Goal: Entertainment & Leisure: Consume media (video, audio)

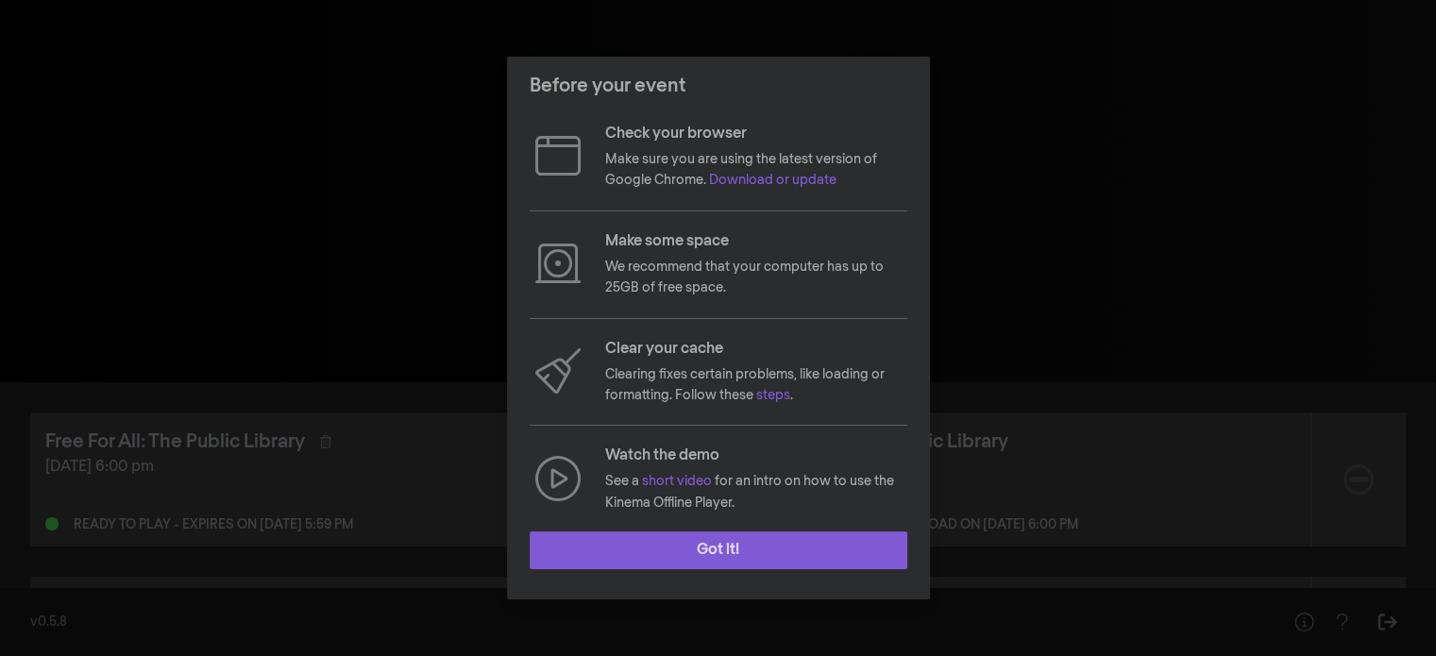
click at [717, 547] on button "Got it!" at bounding box center [719, 551] width 378 height 38
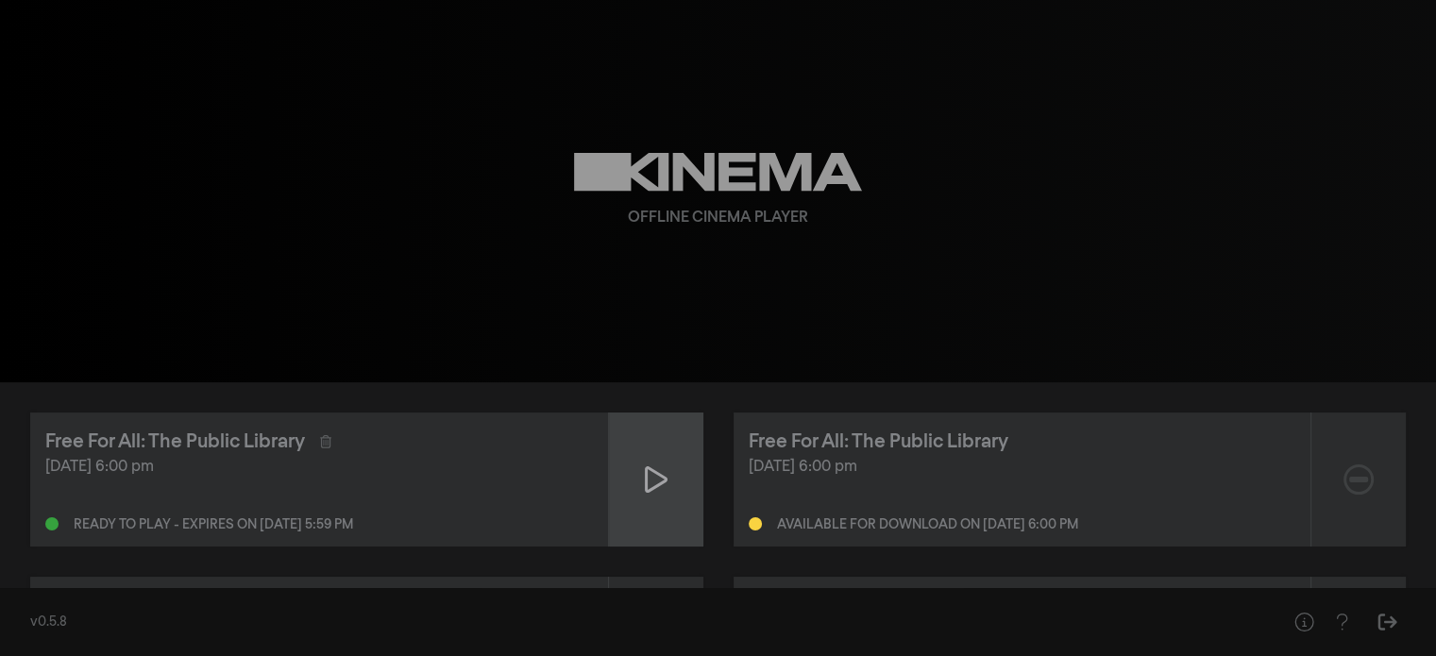
click at [668, 494] on div at bounding box center [656, 480] width 94 height 134
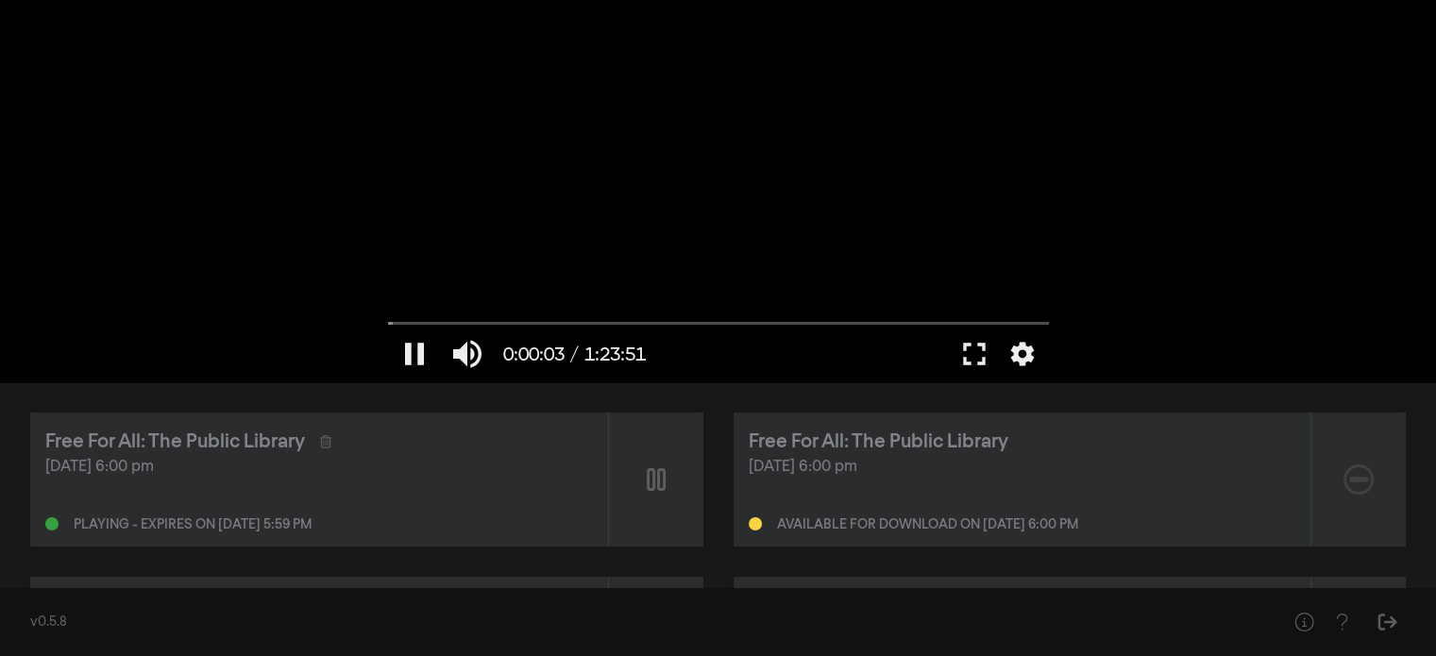
click at [720, 127] on div at bounding box center [719, 191] width 680 height 382
click at [413, 357] on button "play_arrow" at bounding box center [414, 354] width 53 height 57
click at [876, 238] on div at bounding box center [719, 191] width 680 height 382
drag, startPoint x: 400, startPoint y: 324, endPoint x: 378, endPoint y: 328, distance: 23.0
click at [388, 328] on input "Seek" at bounding box center [718, 323] width 661 height 11
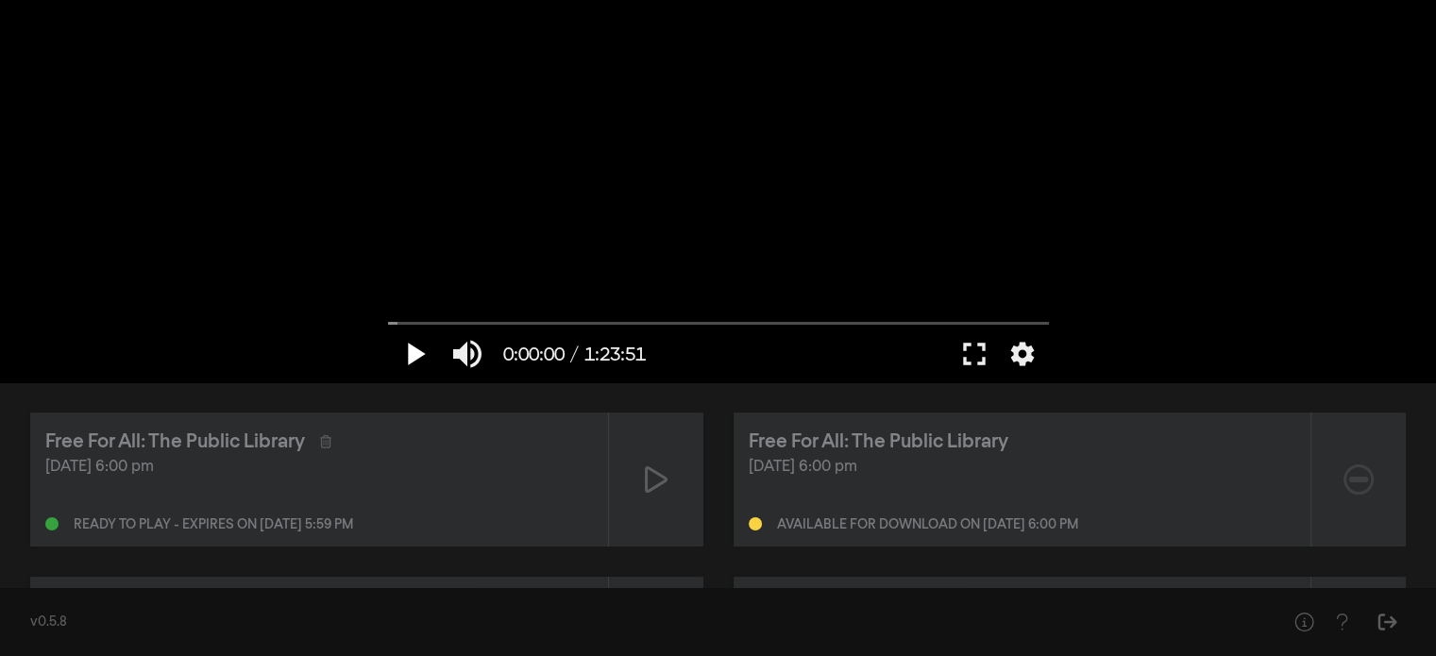
click at [419, 347] on button "play_arrow" at bounding box center [414, 354] width 53 height 57
type input "6.228221"
type input "0.352631578947368"
type input "6.48822"
type input "0.352631578947368"
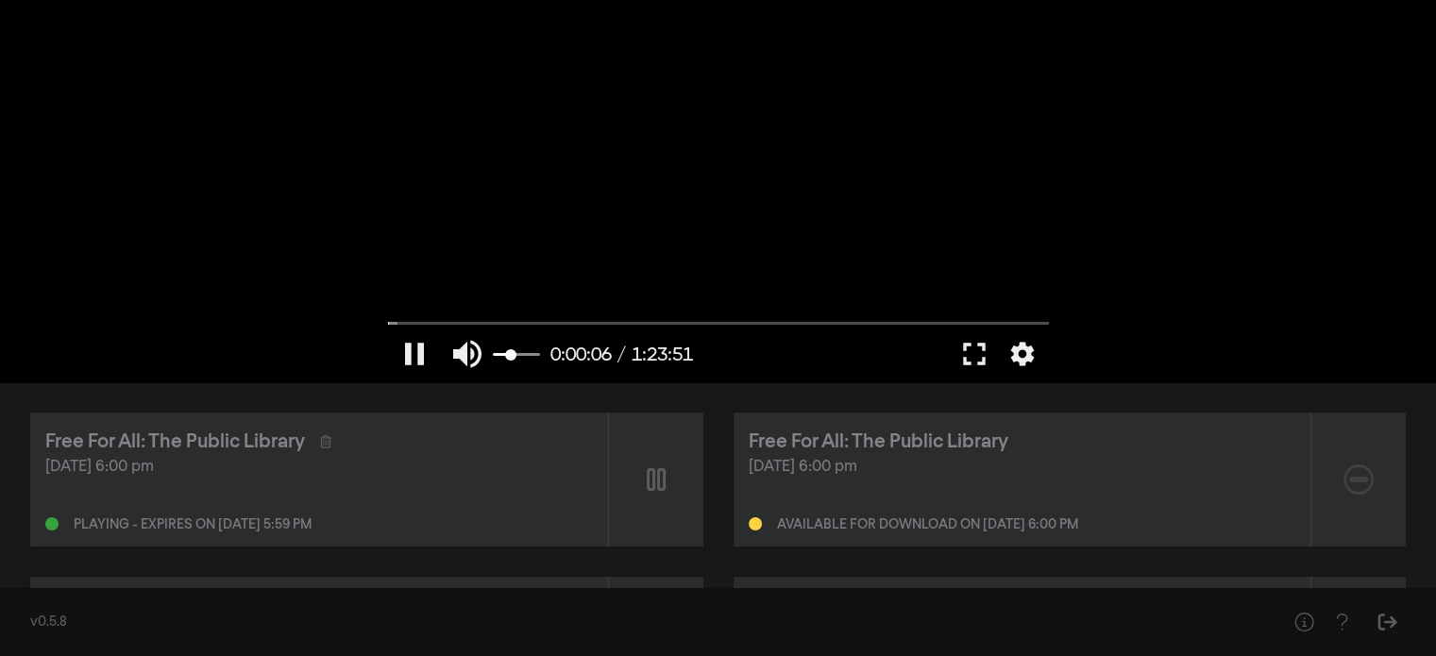
click at [510, 352] on input "Volume" at bounding box center [516, 354] width 47 height 11
type input "7.811284"
type input "0.373684210526316"
type input "8.075164"
type input "0.373684210526316"
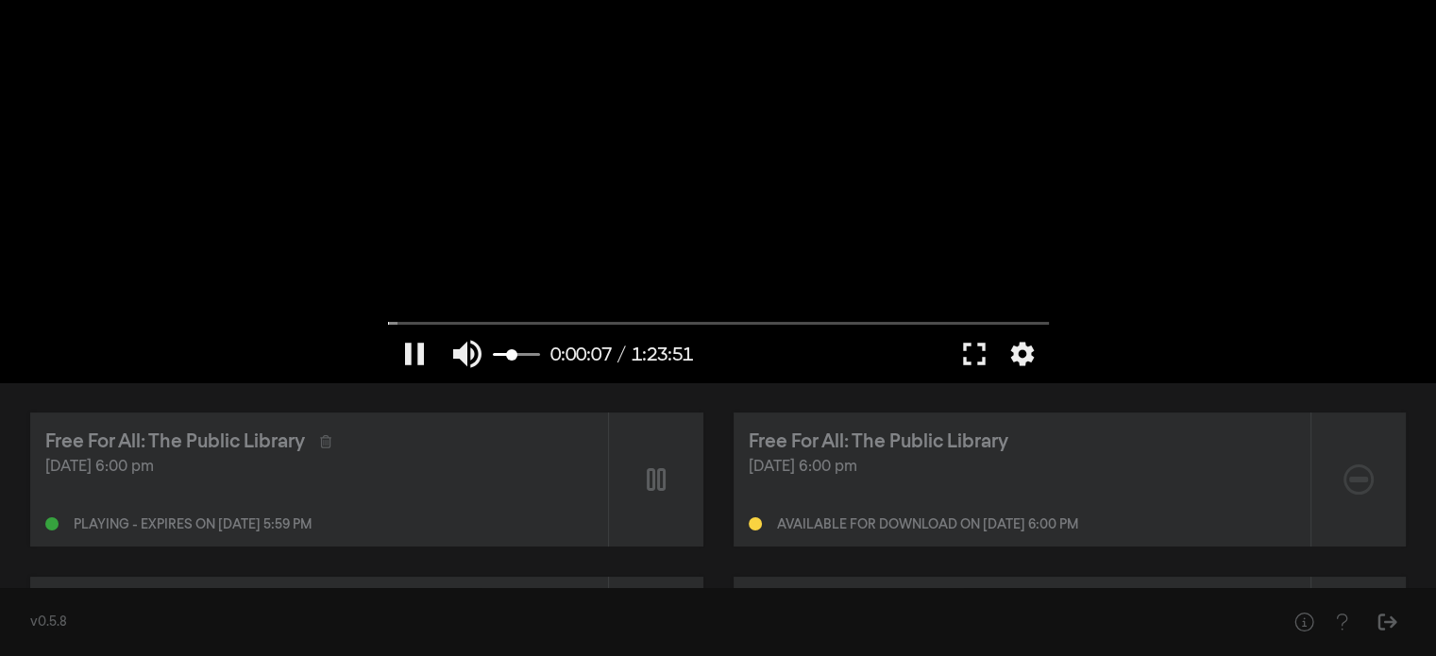
click at [511, 354] on input "Volume" at bounding box center [516, 354] width 47 height 11
type input "11.07765"
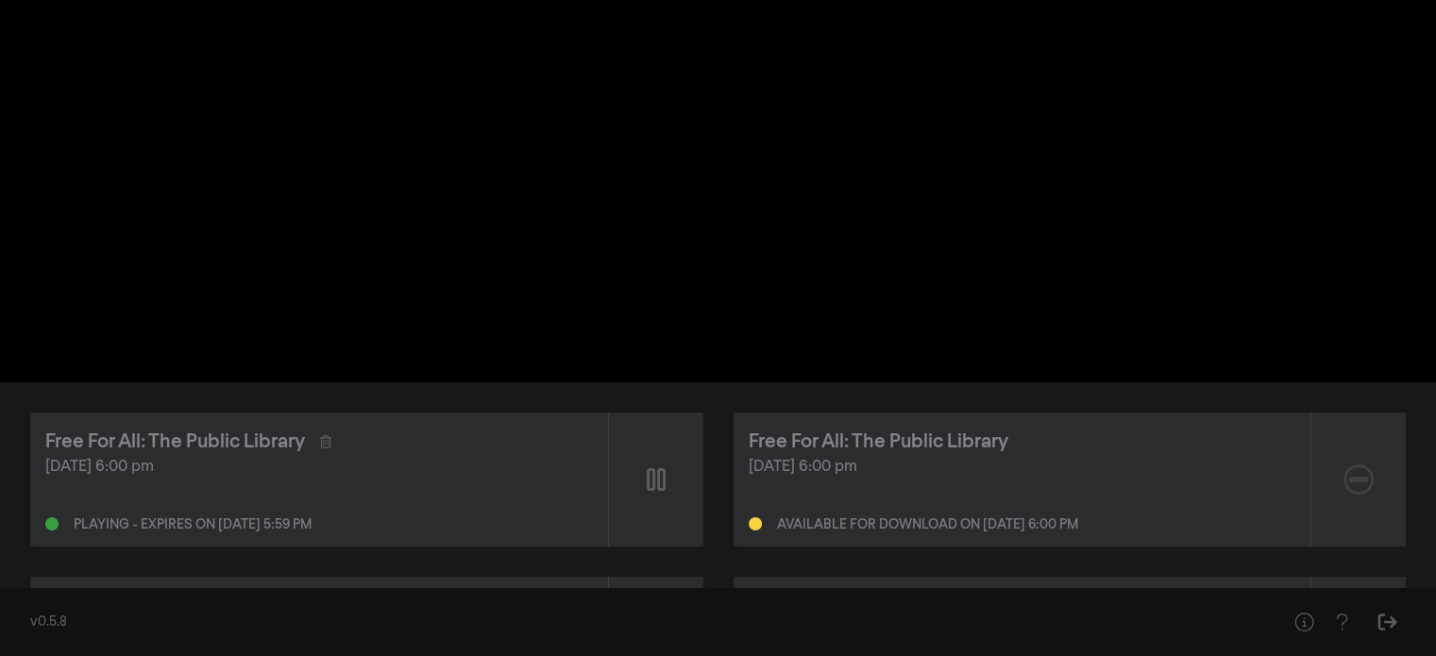
type input "0.394736842105263"
type input "11.464712"
type input "0.415789473684211"
type input "11.49881"
type input "0.436842105263158"
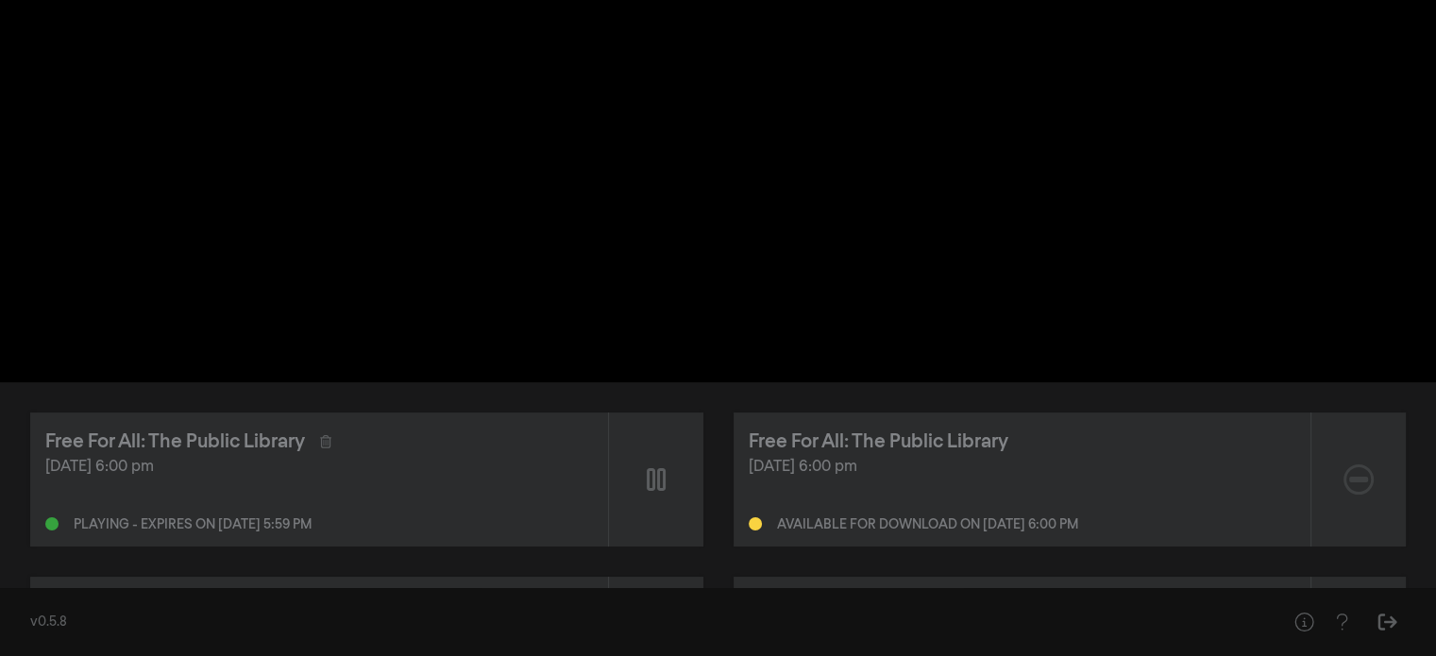
type input "11.531955"
type input "0.457894736842105"
type input "11.565213"
type input "0.478947368421053"
type input "11.582353"
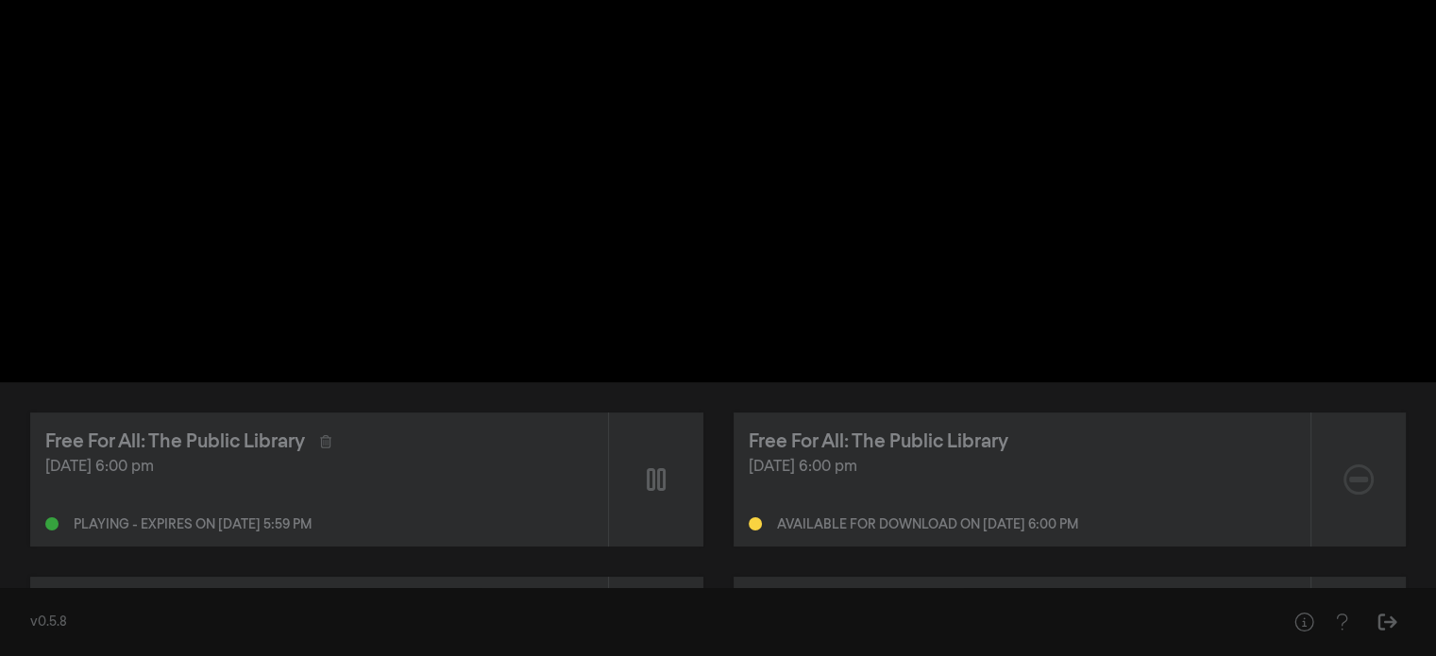
type input "0.5"
type input "11.59905"
type input "0.542105263157895"
type input "11.648407"
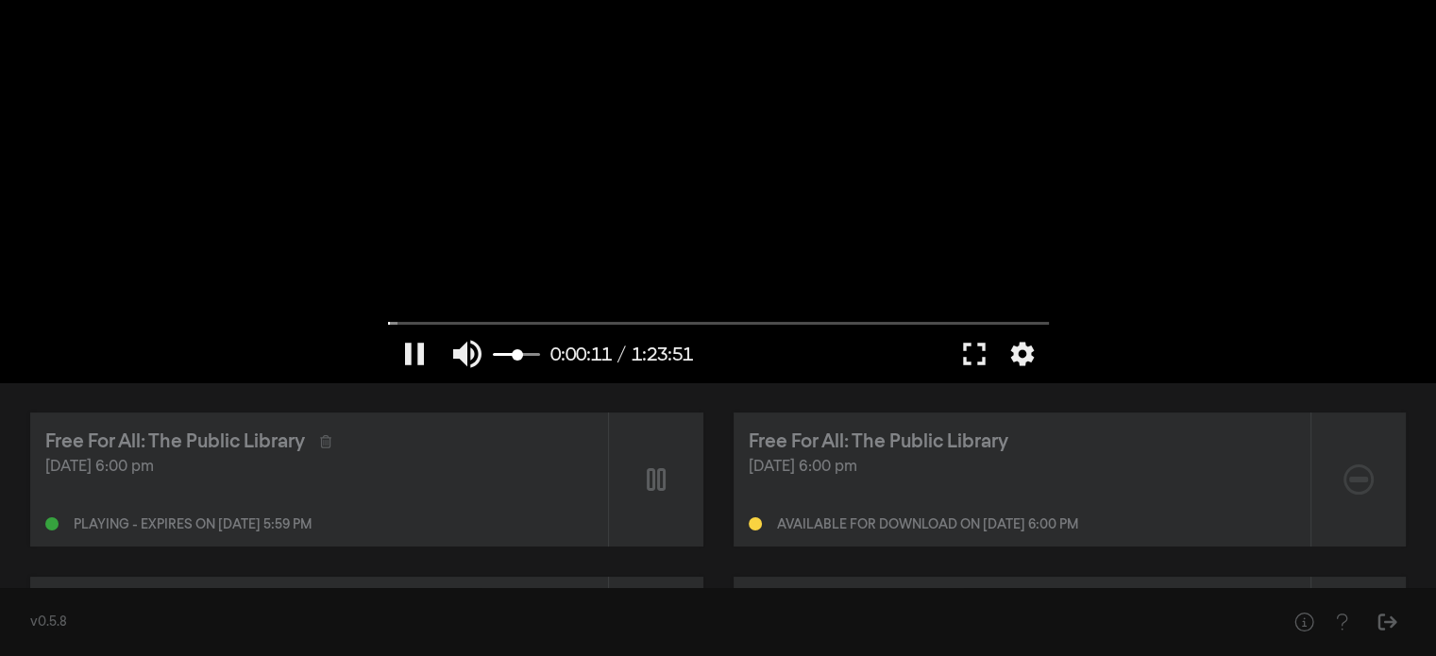
type input "0.647368421052632"
type input "11.665078"
type input "0.731578947368421"
type input "11.682109"
type input "0.773684210526316"
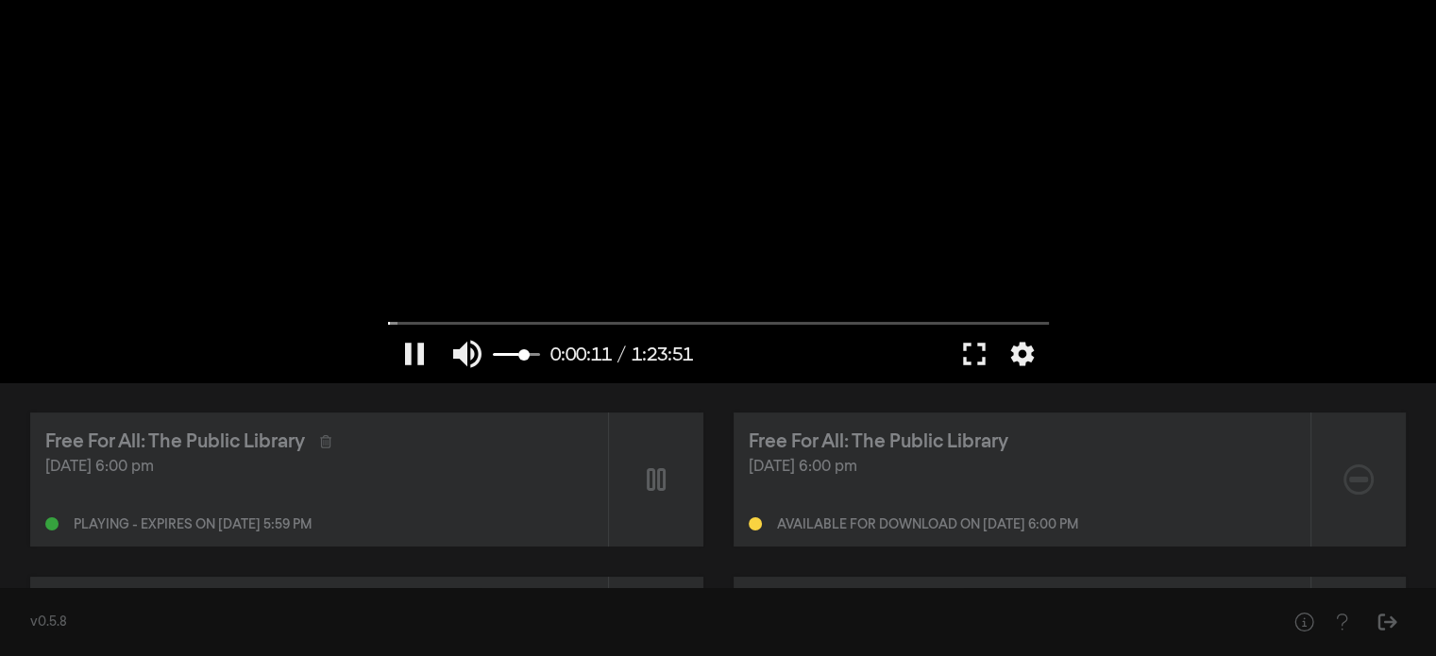
type input "11.699191"
type input "0.794736842105263"
type input "11.728791"
type input "0.752631578947368"
type input "11.7914"
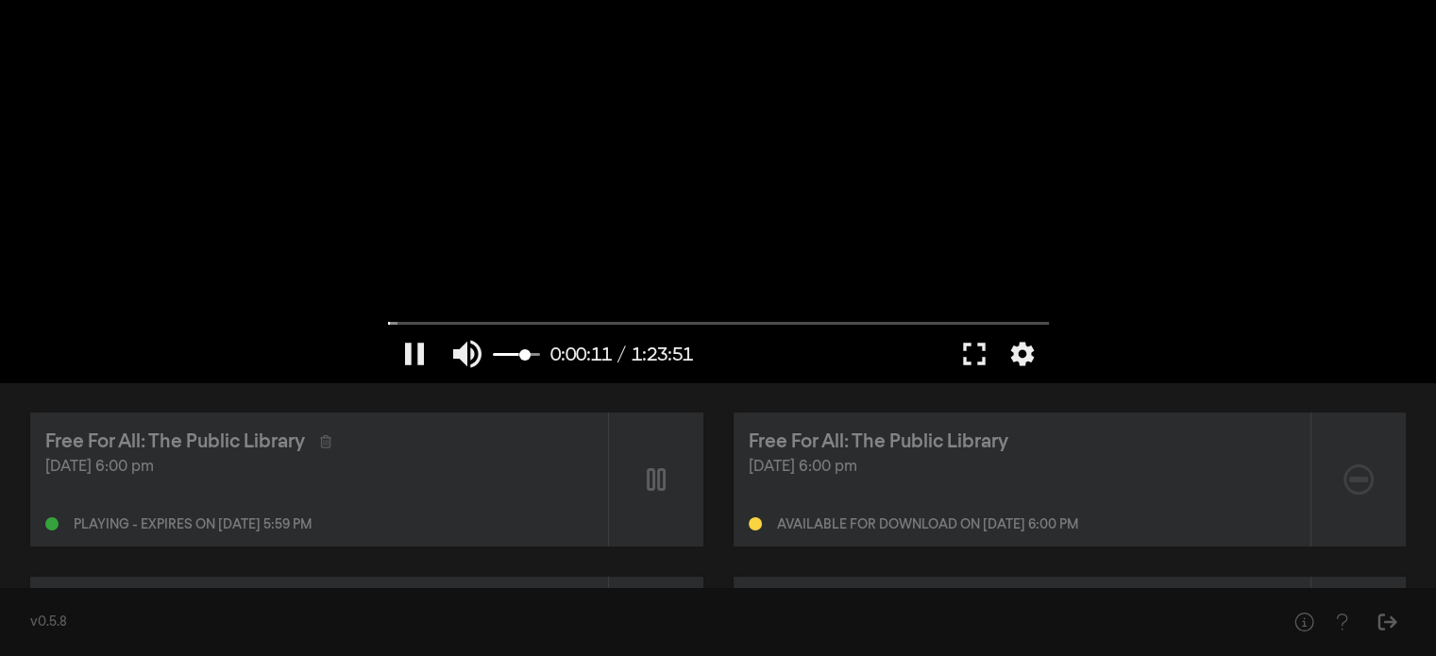
type input "0.710526315789474"
type input "12.118536"
type input "0.752631578947368"
type input "12.197816"
type input "0.794736842105263"
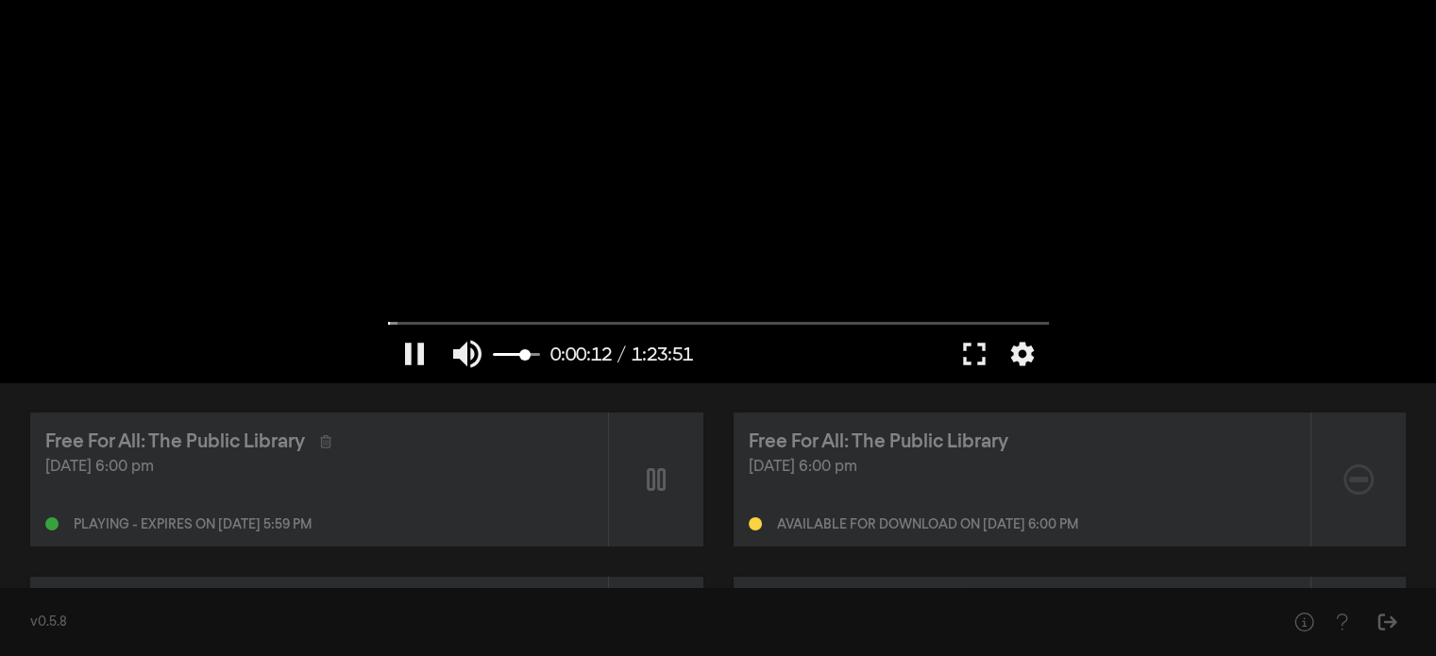
type input "12.214914"
type input "0.815789473684211"
type input "12.231115"
type input "0.942105263157895"
type input "12.25128"
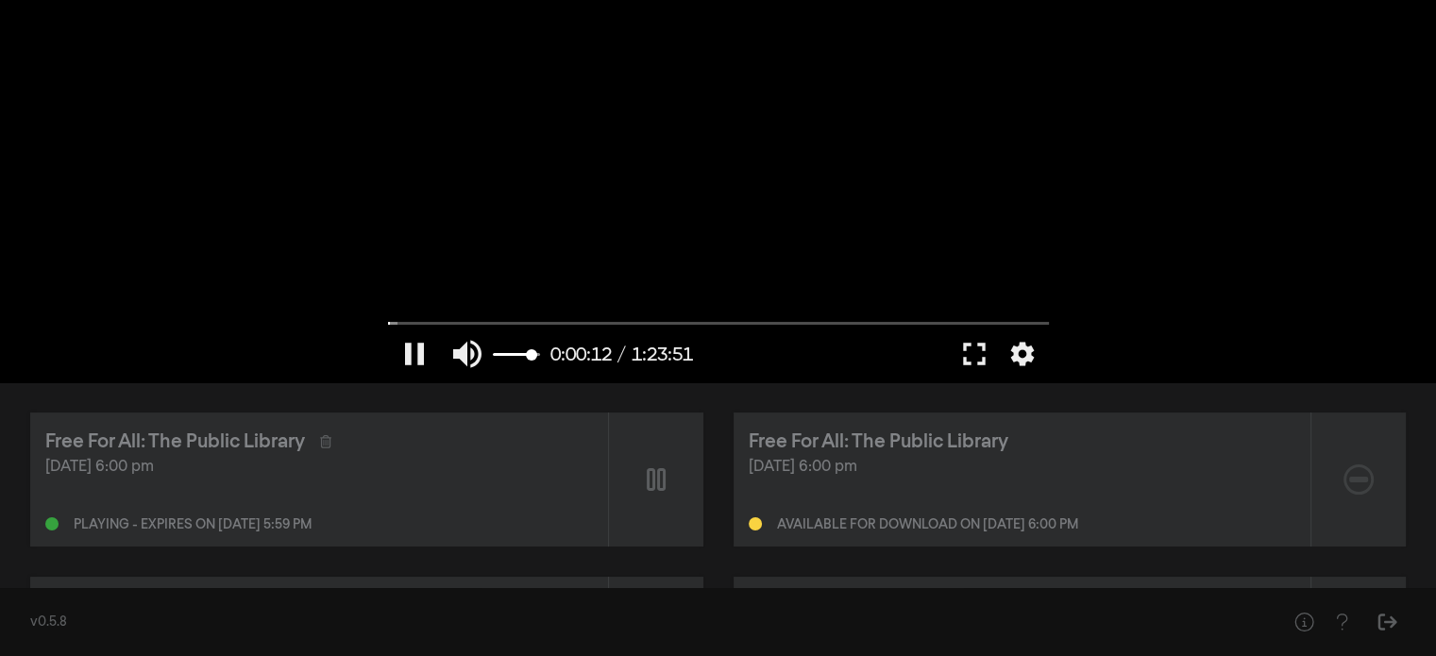
type input "1"
type input "12.503097"
drag, startPoint x: 511, startPoint y: 354, endPoint x: 540, endPoint y: 343, distance: 31.4
type input "1"
click at [540, 349] on input "Volume" at bounding box center [516, 354] width 47 height 11
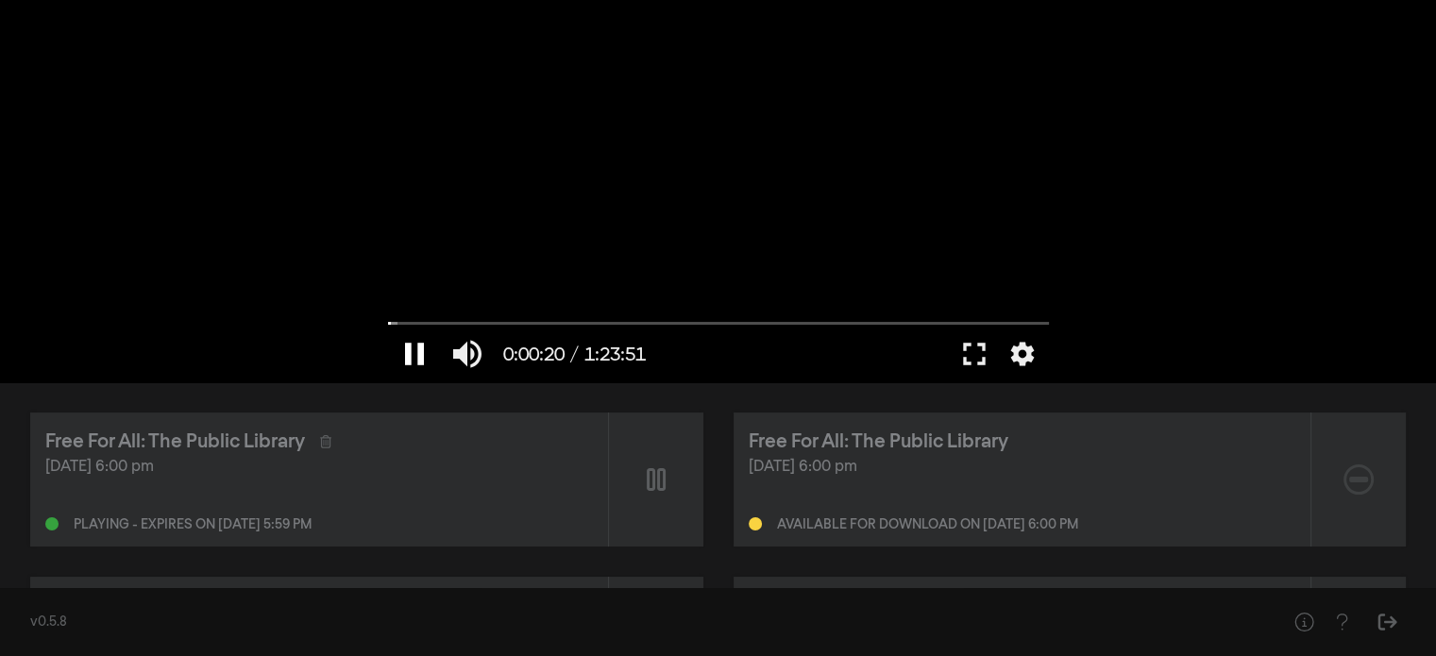
click at [404, 358] on button "pause" at bounding box center [414, 354] width 53 height 57
drag, startPoint x: 398, startPoint y: 322, endPoint x: 355, endPoint y: 333, distance: 44.0
type input "0"
click at [388, 329] on input "Seek" at bounding box center [718, 322] width 661 height 11
